Goal: Browse casually

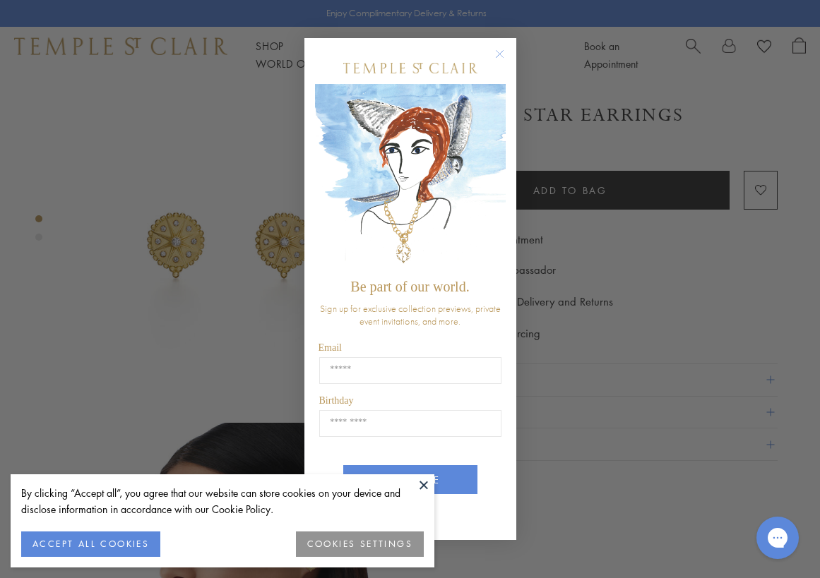
click at [500, 52] on circle "Close dialog" at bounding box center [499, 53] width 17 height 17
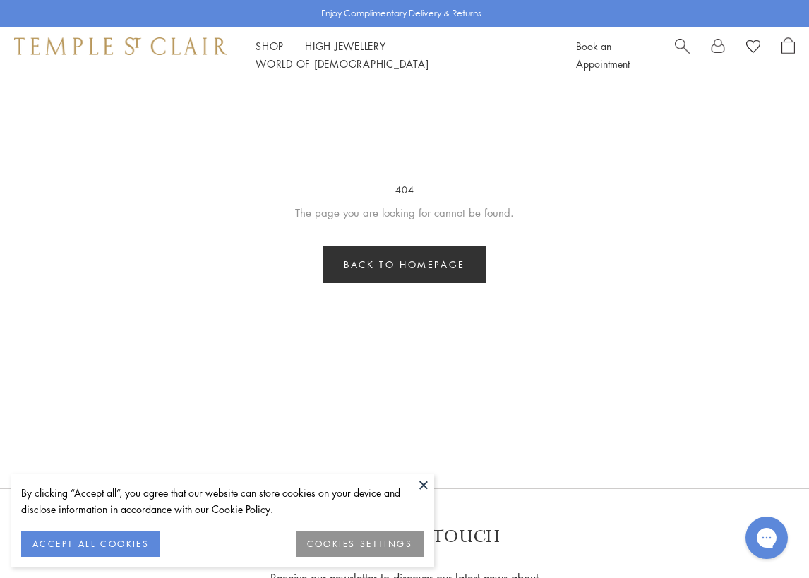
drag, startPoint x: 615, startPoint y: 126, endPoint x: 548, endPoint y: 81, distance: 80.9
click at [615, 126] on div "Enjoy Complimentary Delivery & Returns Shop Shop Categories Amulets Pendants & …" at bounding box center [404, 572] width 809 height 1145
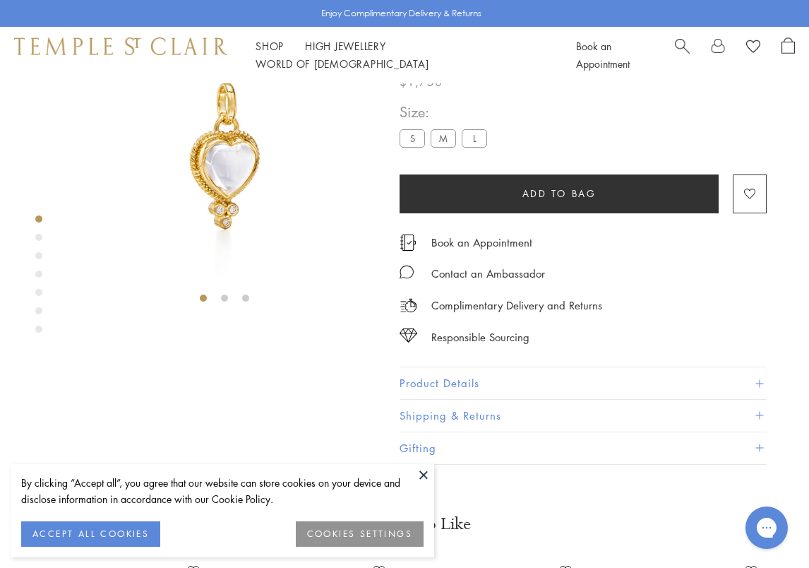
scroll to position [83, 0]
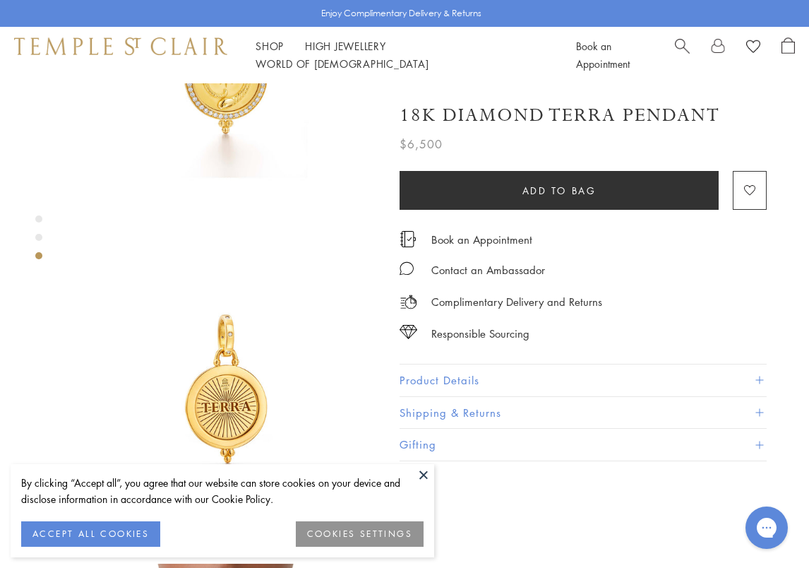
scroll to position [71, 0]
